Goal: Information Seeking & Learning: Compare options

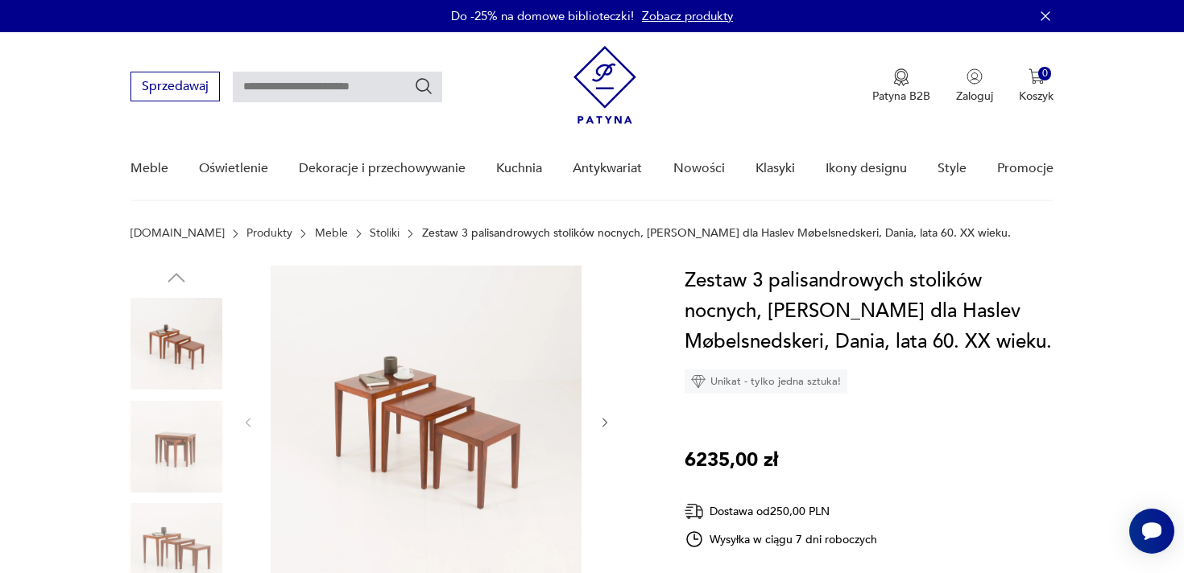
click at [176, 336] on img at bounding box center [176, 344] width 92 height 92
click at [499, 450] on img at bounding box center [426, 421] width 311 height 311
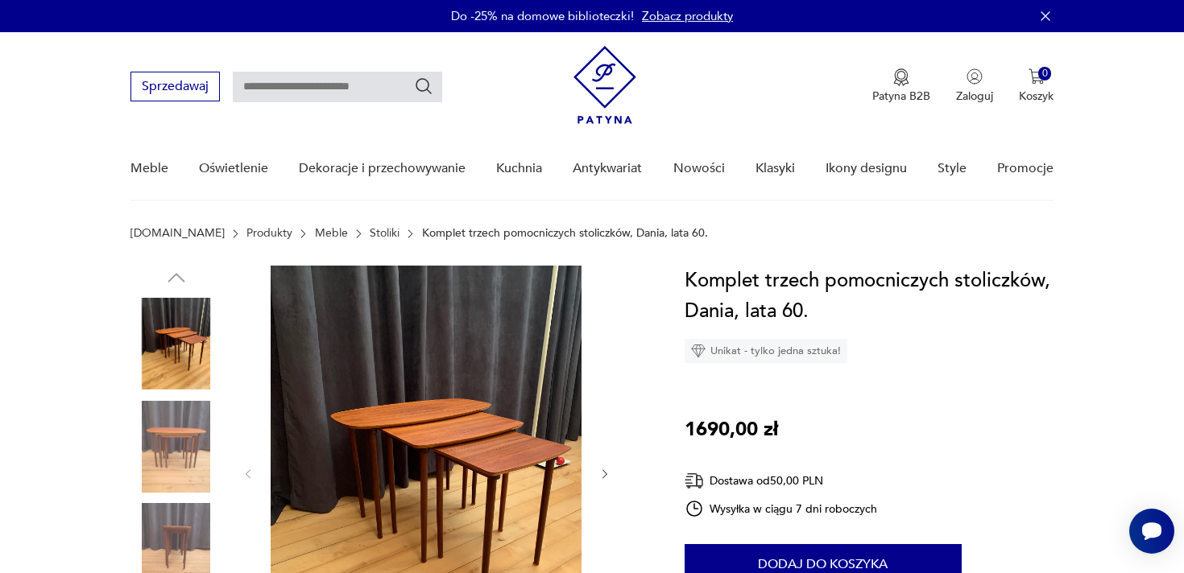
click at [603, 470] on icon "button" at bounding box center [604, 475] width 5 height 10
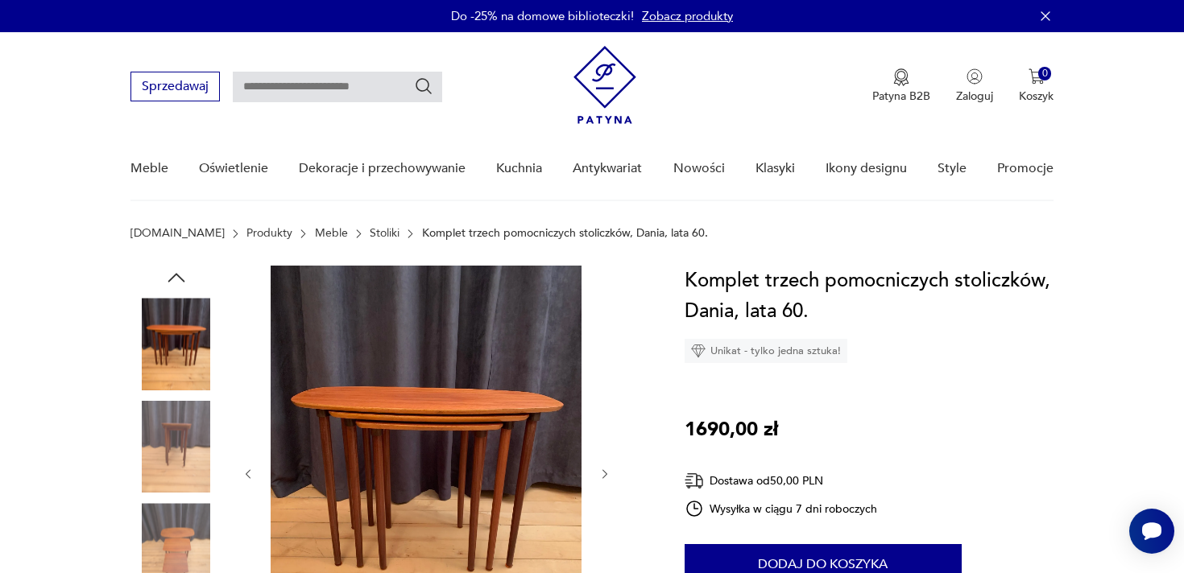
click at [603, 470] on icon "button" at bounding box center [604, 475] width 5 height 10
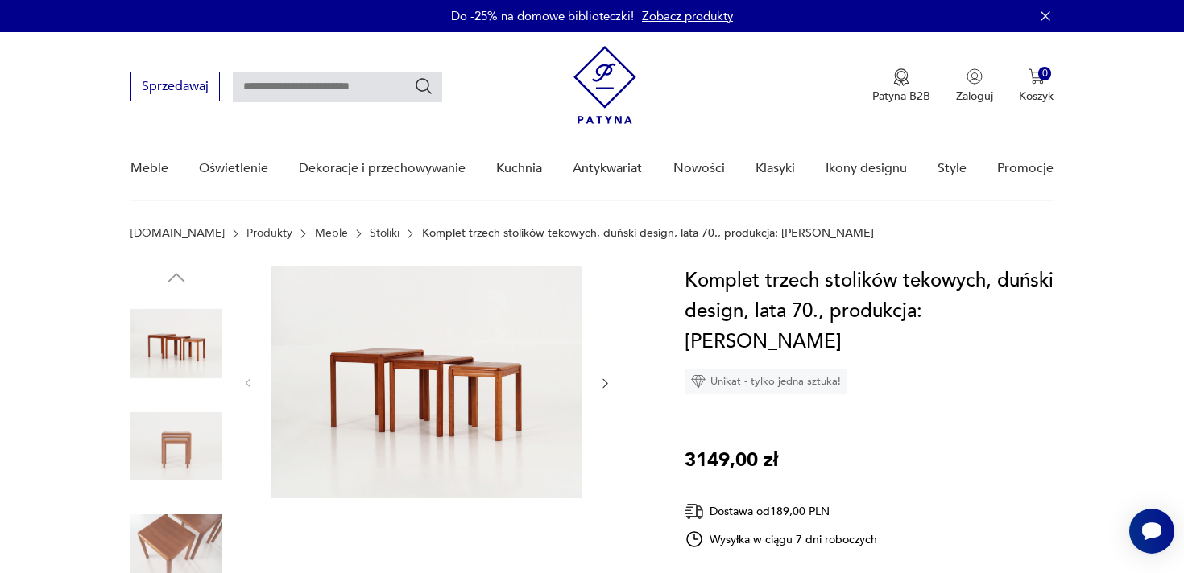
click at [407, 402] on img at bounding box center [426, 382] width 311 height 233
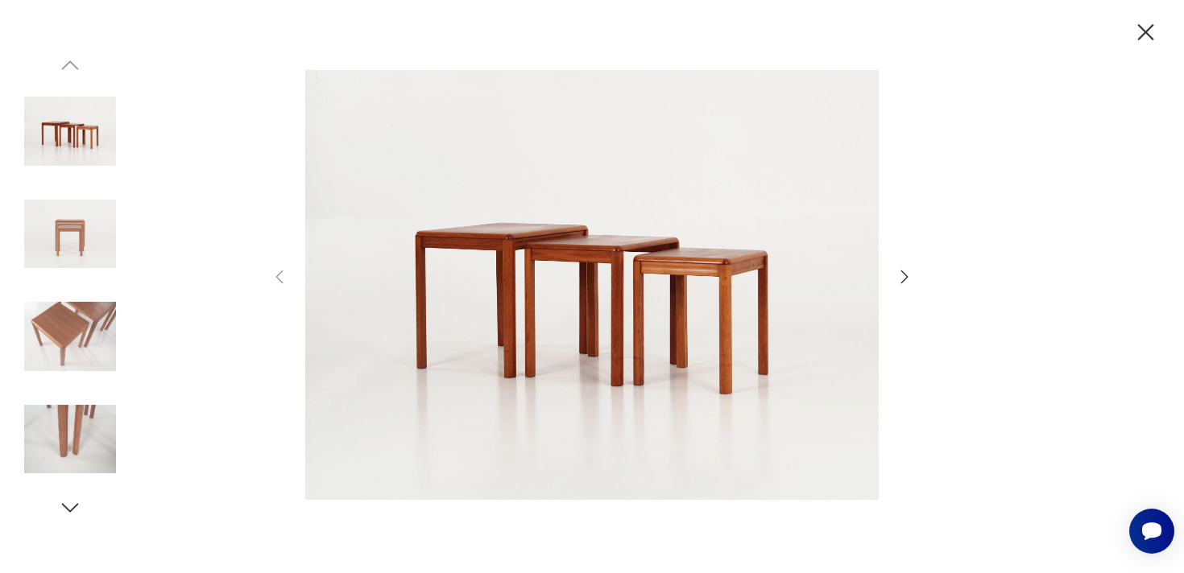
click at [1156, 33] on icon "button" at bounding box center [1146, 33] width 28 height 28
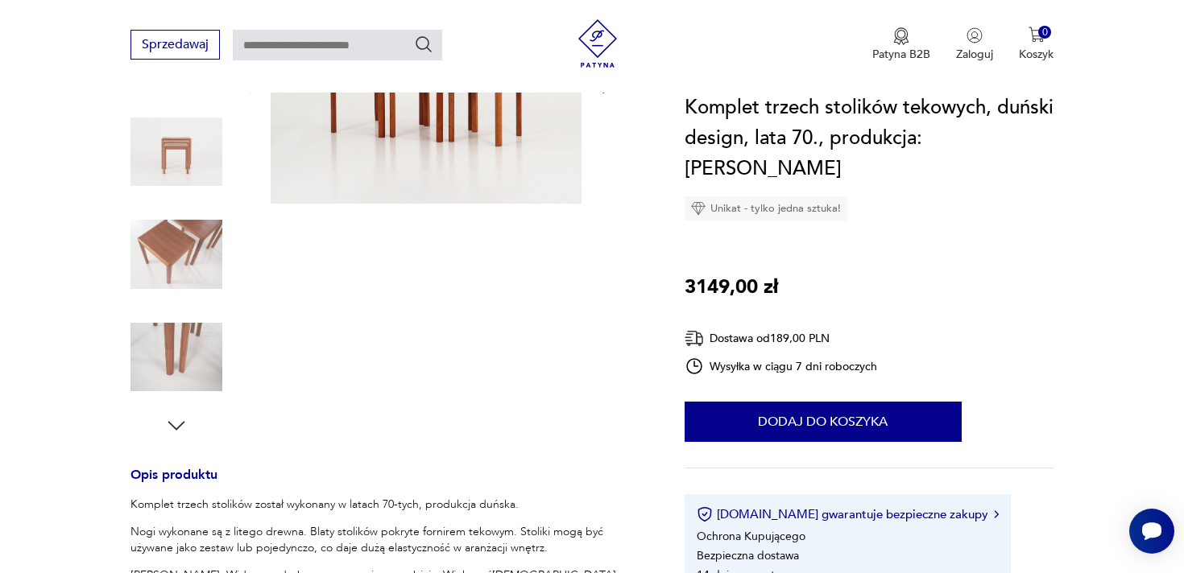
scroll to position [300, 0]
